Goal: Find specific page/section: Find specific page/section

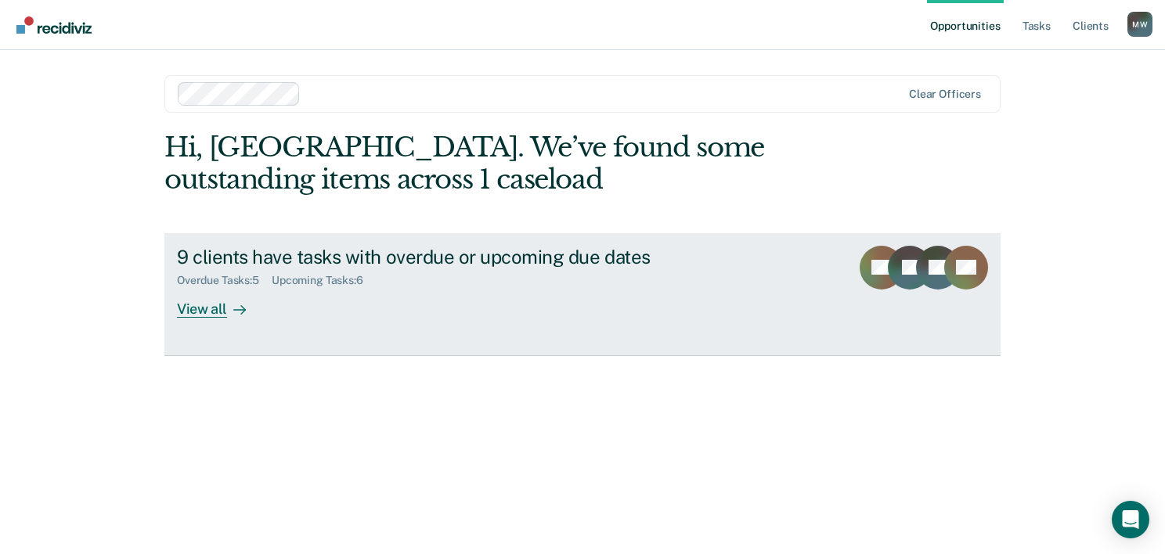
click at [233, 312] on icon at bounding box center [239, 310] width 13 height 13
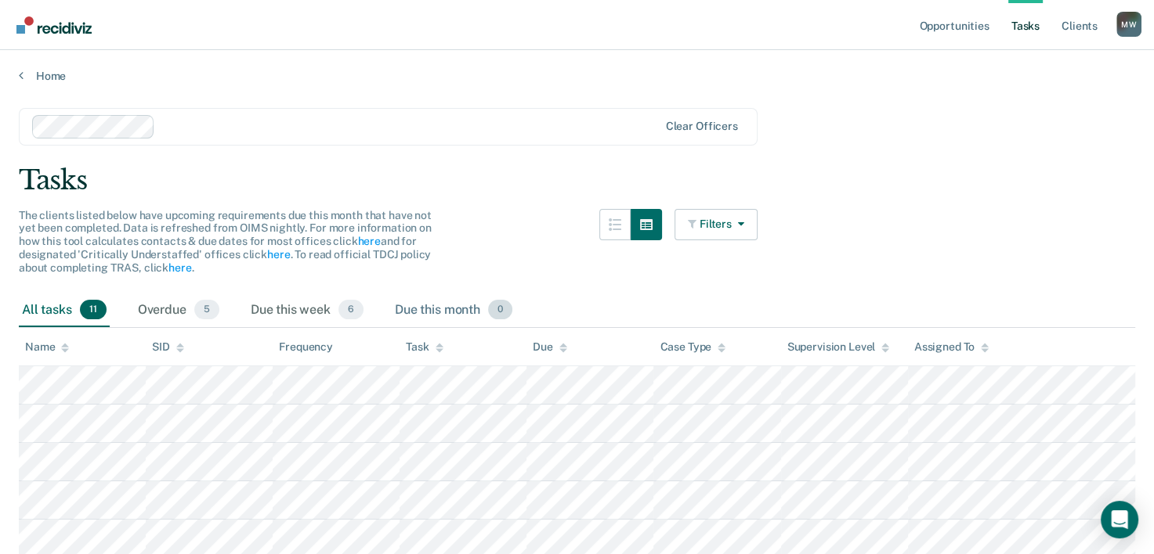
click at [439, 315] on div "Due this month 0" at bounding box center [454, 311] width 124 height 34
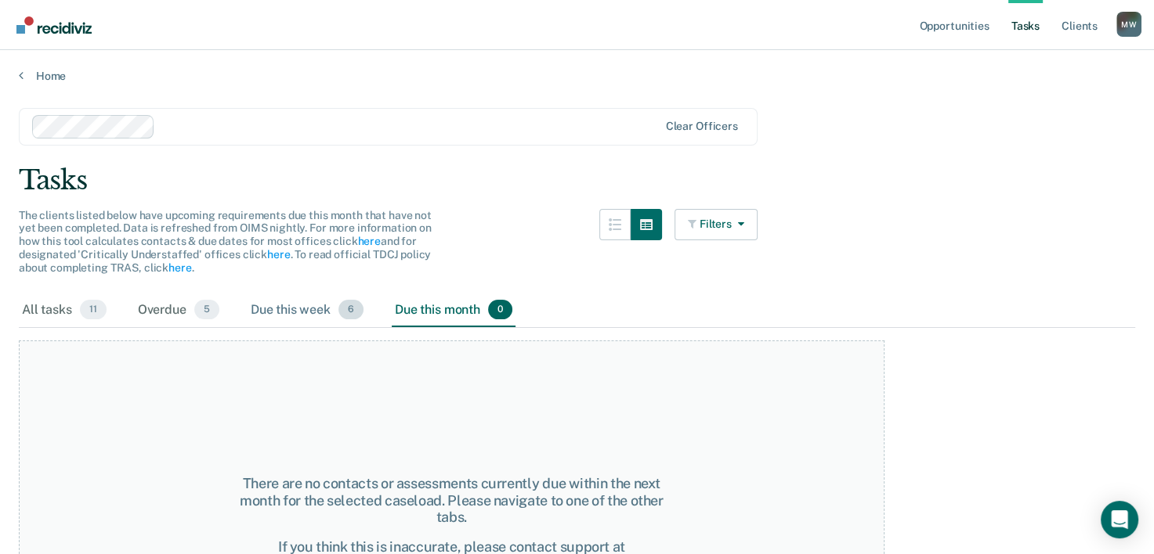
click at [325, 305] on div "Due this week 6" at bounding box center [306, 311] width 119 height 34
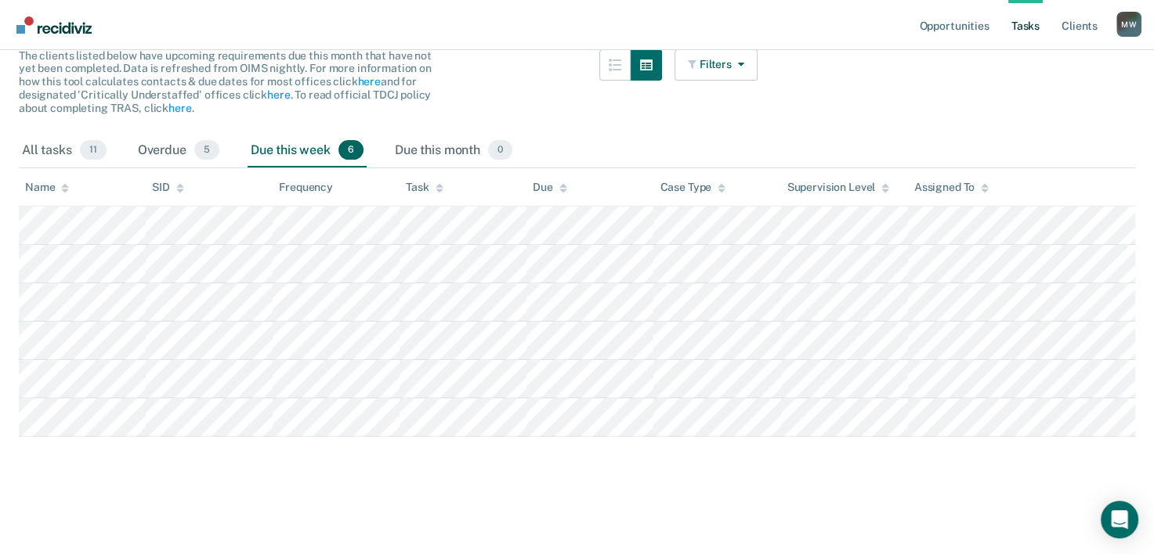
scroll to position [161, 0]
